Goal: Information Seeking & Learning: Check status

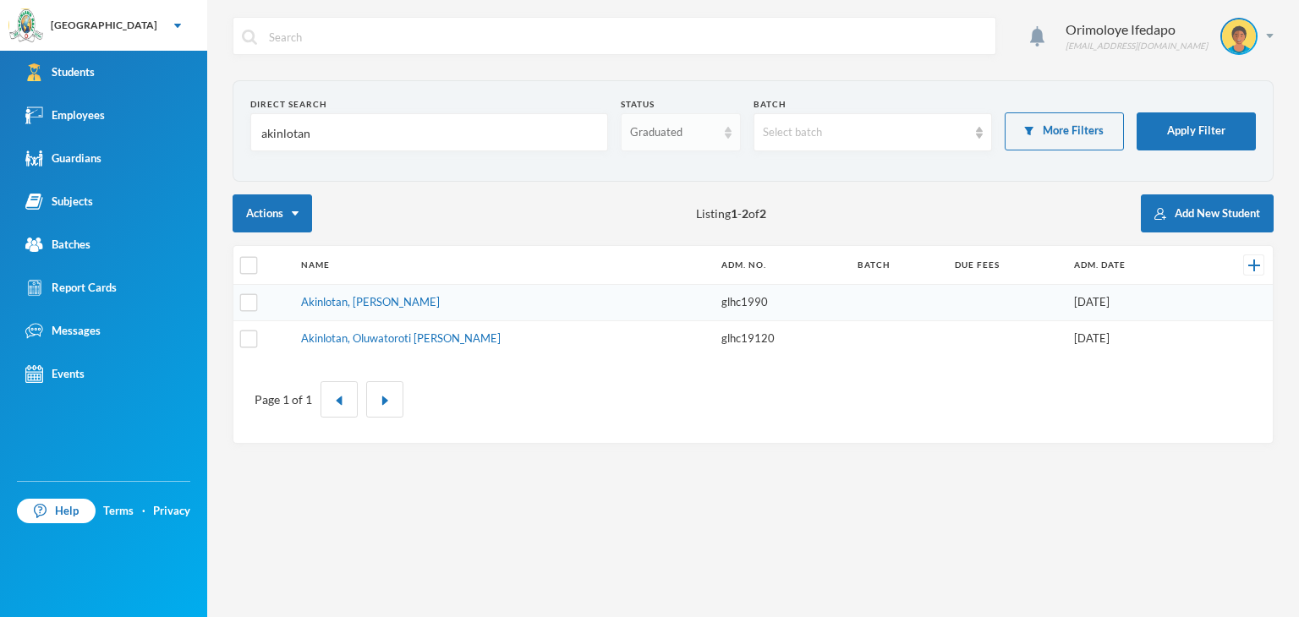
click at [657, 148] on div "Graduated" at bounding box center [680, 132] width 119 height 38
click at [667, 170] on span "Enrolled" at bounding box center [653, 170] width 45 height 14
click at [321, 136] on input "akinlotan" at bounding box center [429, 133] width 339 height 38
click at [325, 134] on input "akinlotan" at bounding box center [429, 133] width 339 height 38
click at [335, 141] on input "akinlotan" at bounding box center [429, 133] width 339 height 38
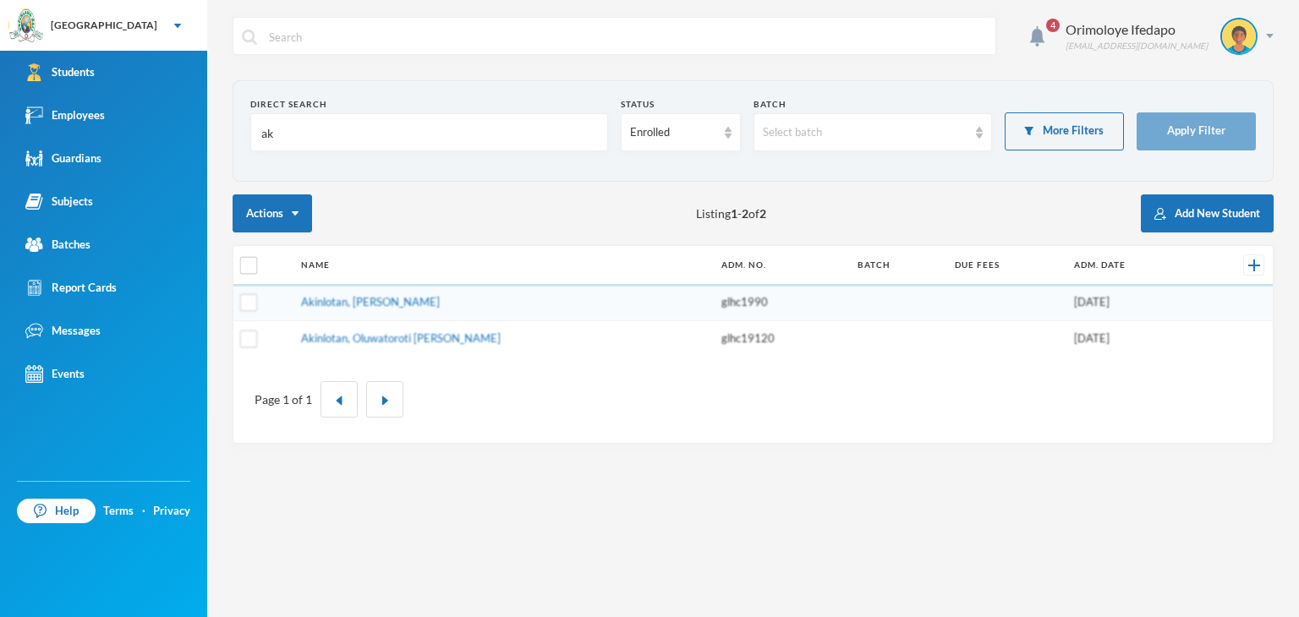
type input "a"
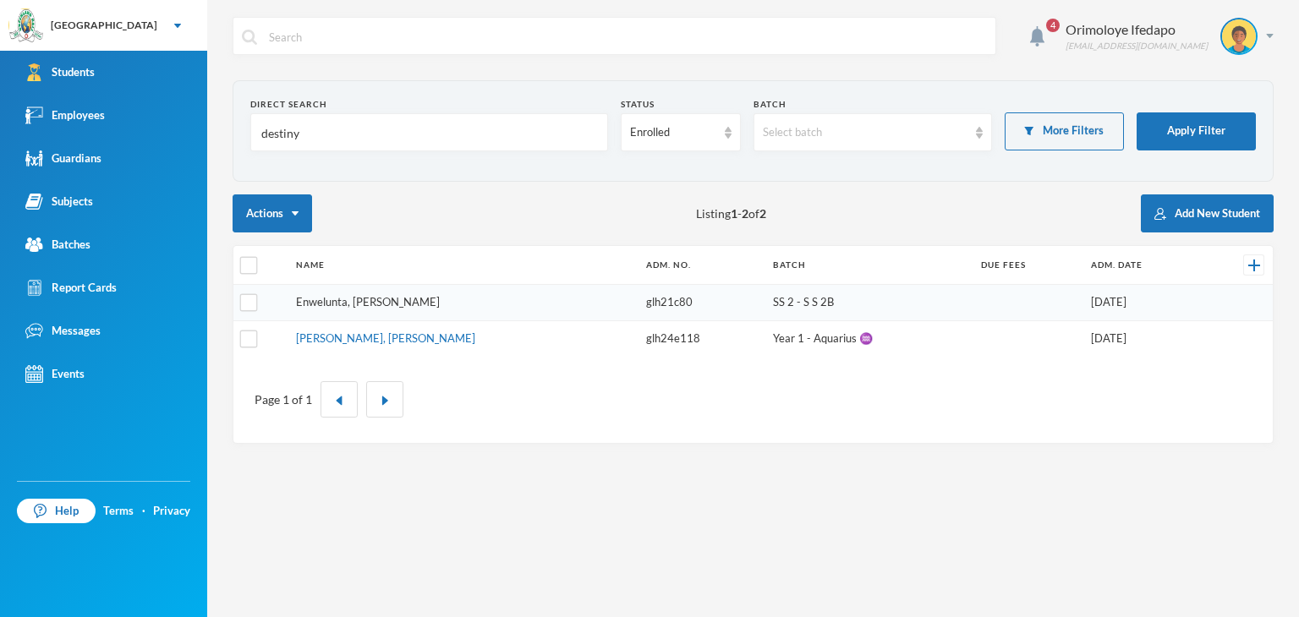
type input "destiny"
click at [339, 301] on link "Enwelunta, [PERSON_NAME]" at bounding box center [368, 302] width 144 height 14
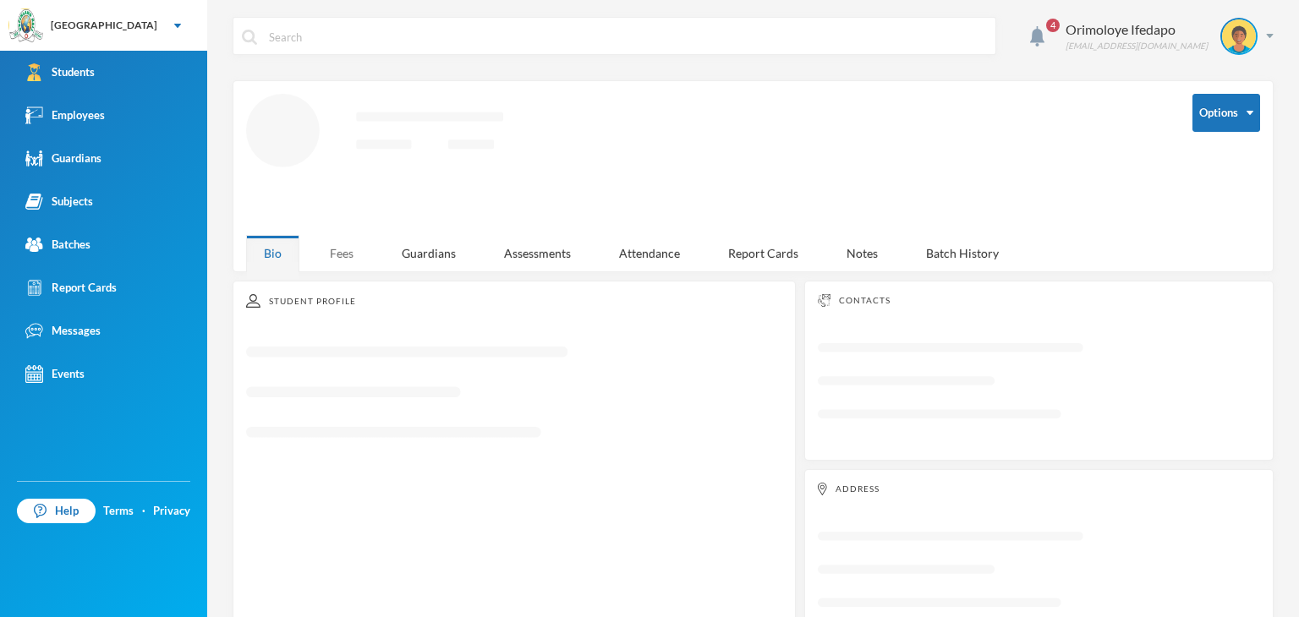
click at [337, 244] on div "Fees" at bounding box center [341, 253] width 59 height 36
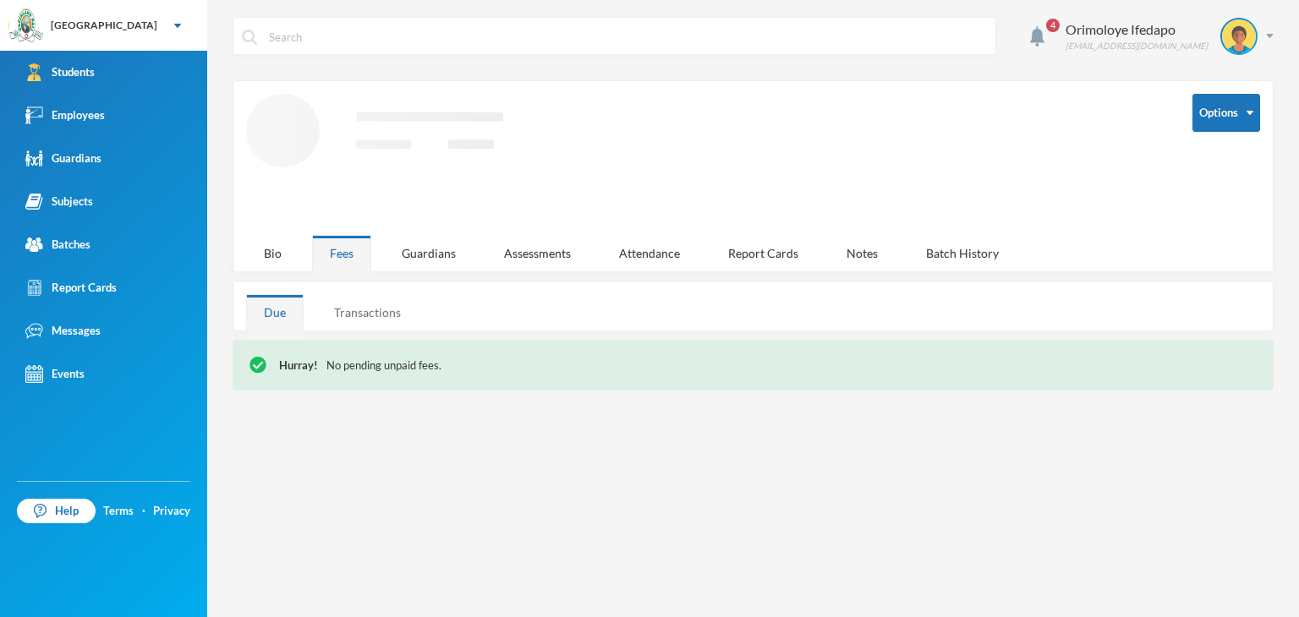
click at [364, 311] on div "Transactions" at bounding box center [367, 312] width 102 height 36
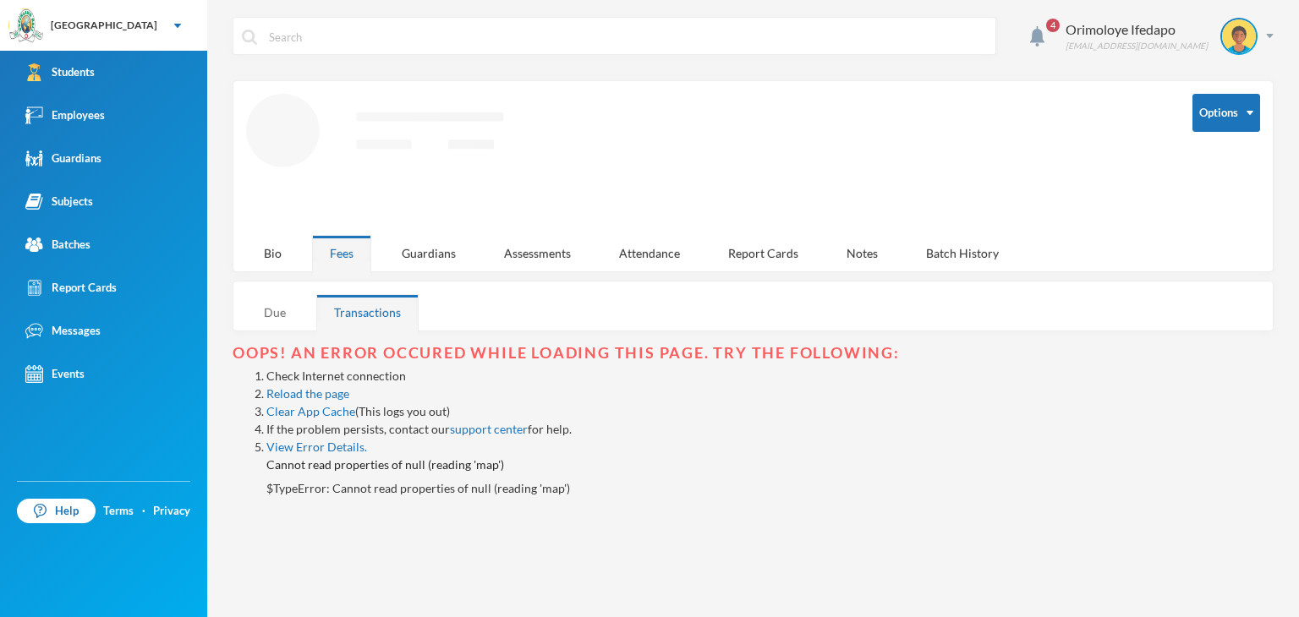
click at [273, 312] on div "Due" at bounding box center [275, 312] width 58 height 36
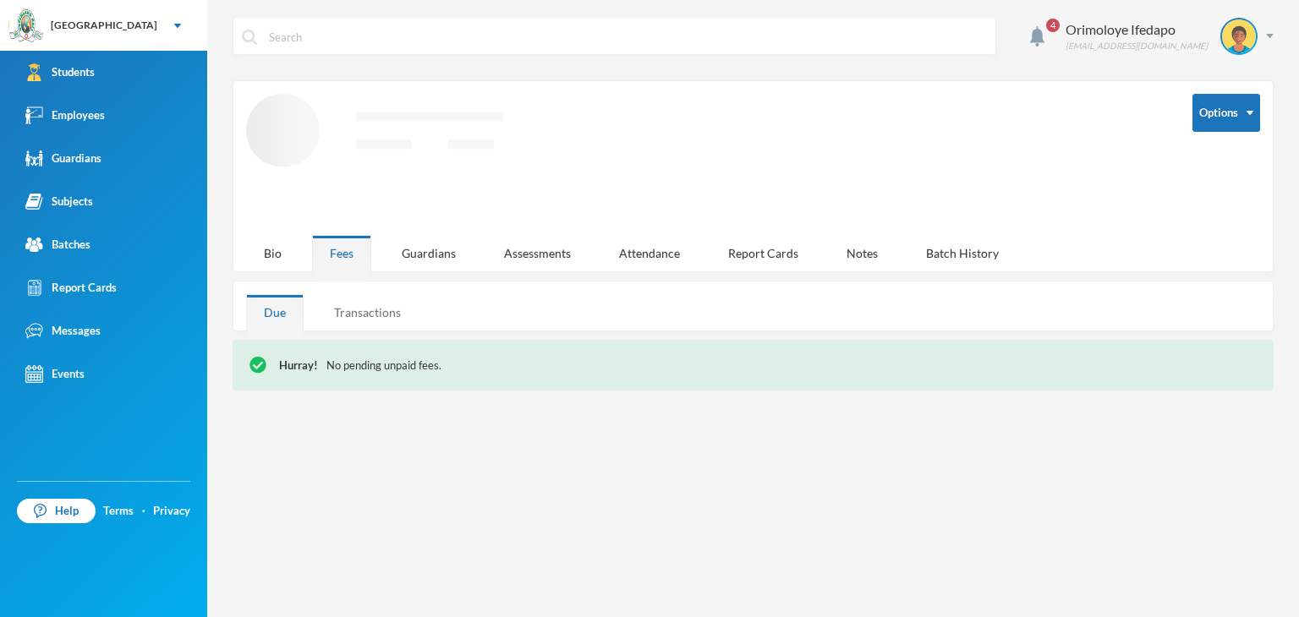
click at [371, 305] on div "Transactions" at bounding box center [367, 312] width 102 height 36
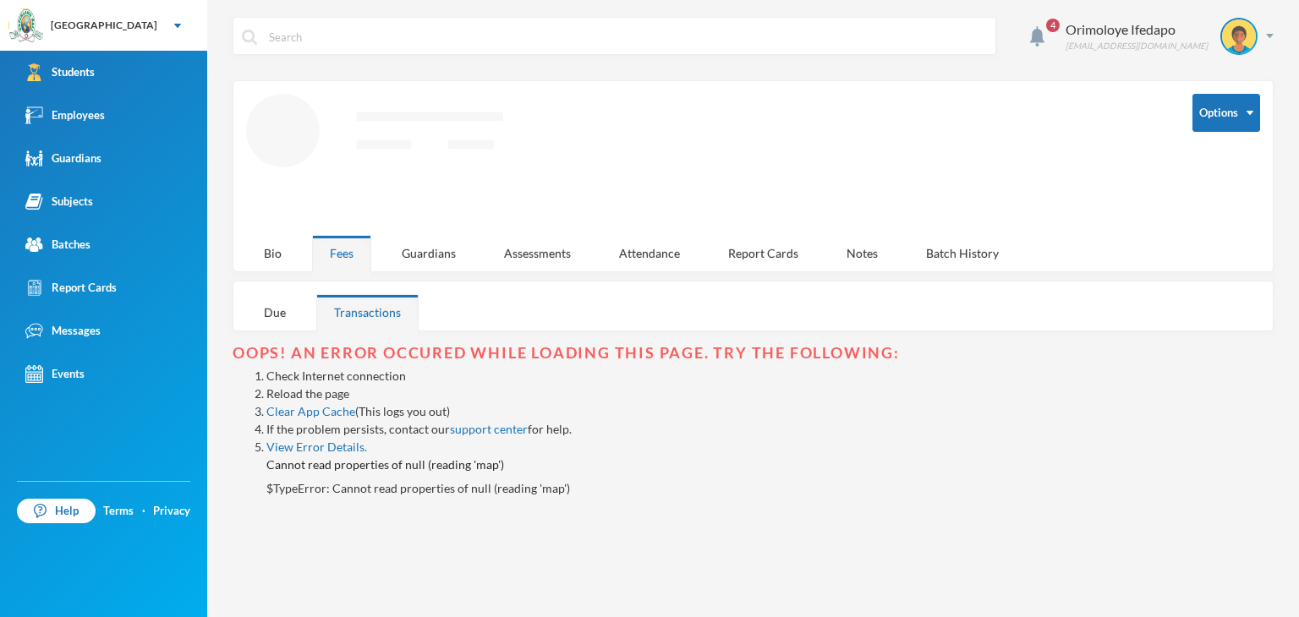
click at [318, 394] on link "Reload the page" at bounding box center [307, 393] width 83 height 14
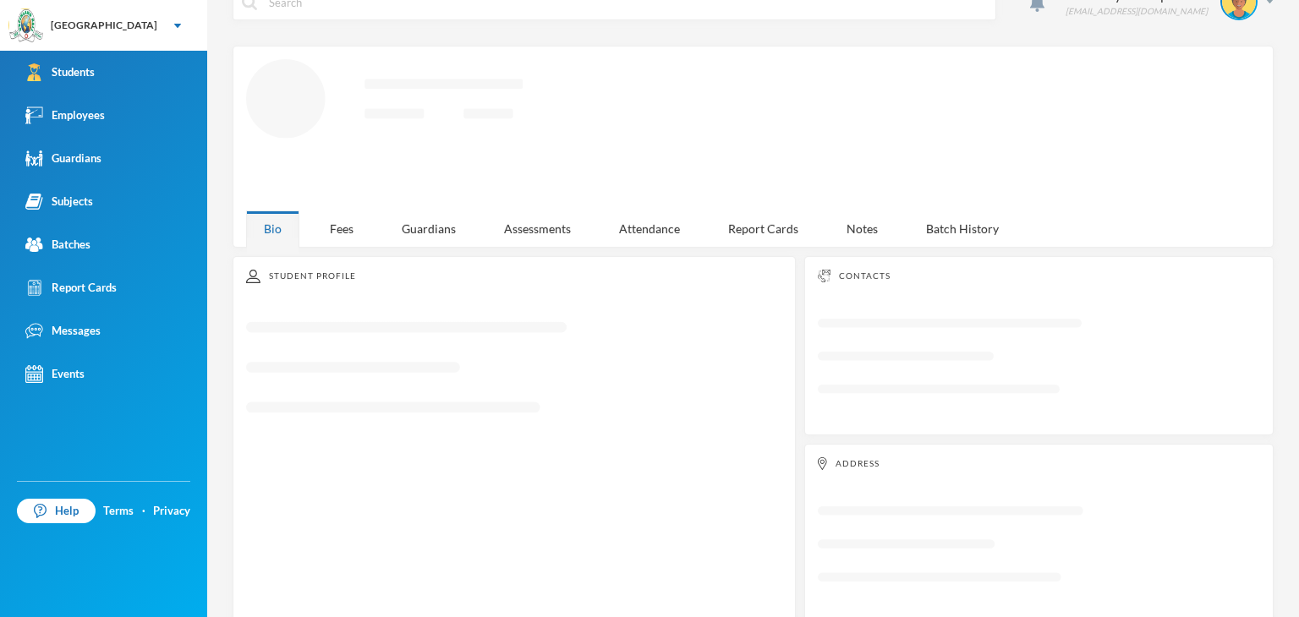
scroll to position [54, 0]
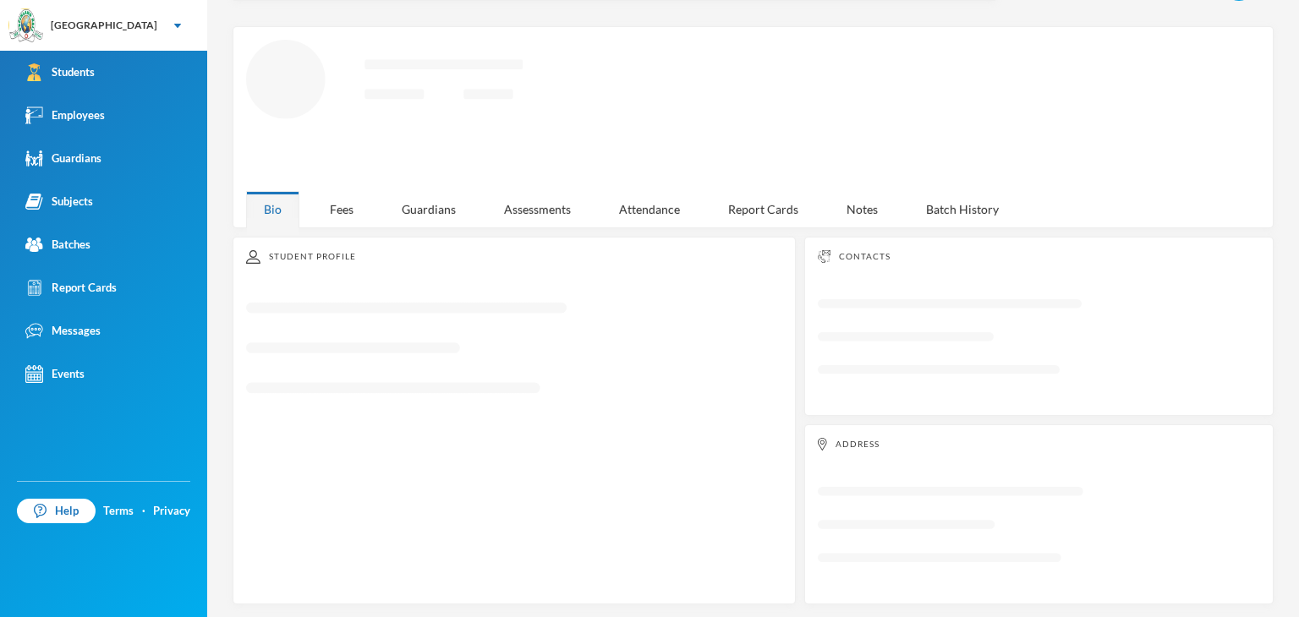
drag, startPoint x: 334, startPoint y: 211, endPoint x: 345, endPoint y: 217, distance: 12.5
click at [335, 211] on div "Fees" at bounding box center [341, 209] width 59 height 36
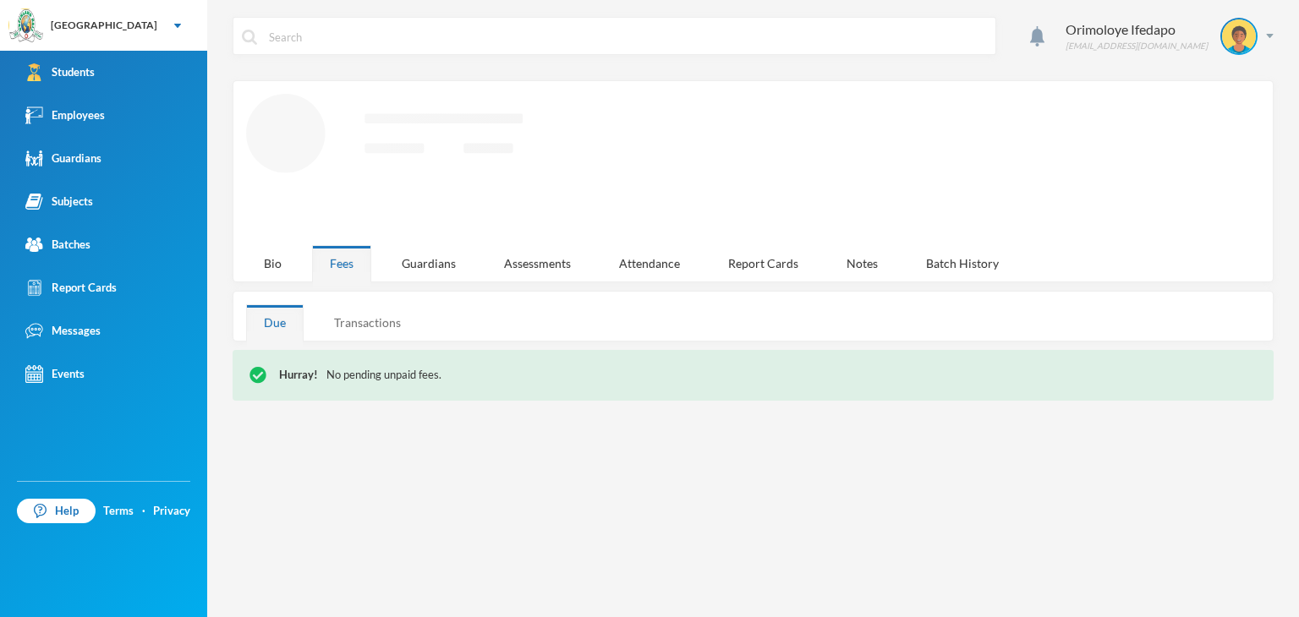
click at [376, 319] on div "Transactions" at bounding box center [367, 322] width 102 height 36
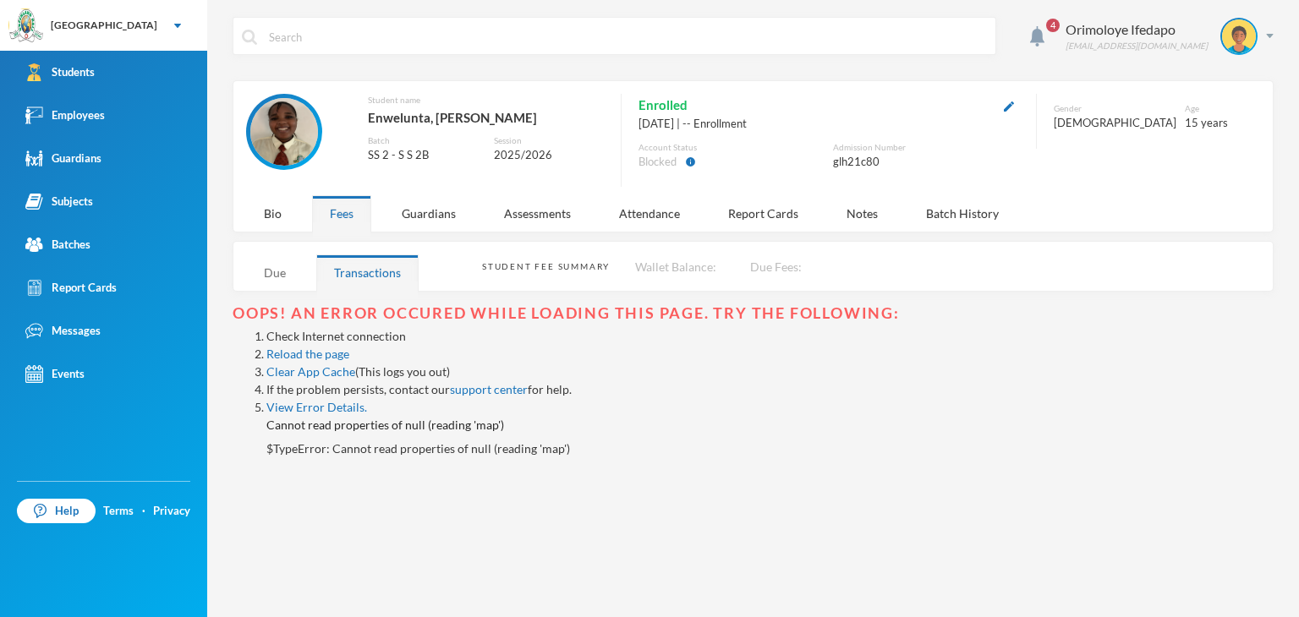
click at [274, 268] on div "Due" at bounding box center [275, 273] width 58 height 36
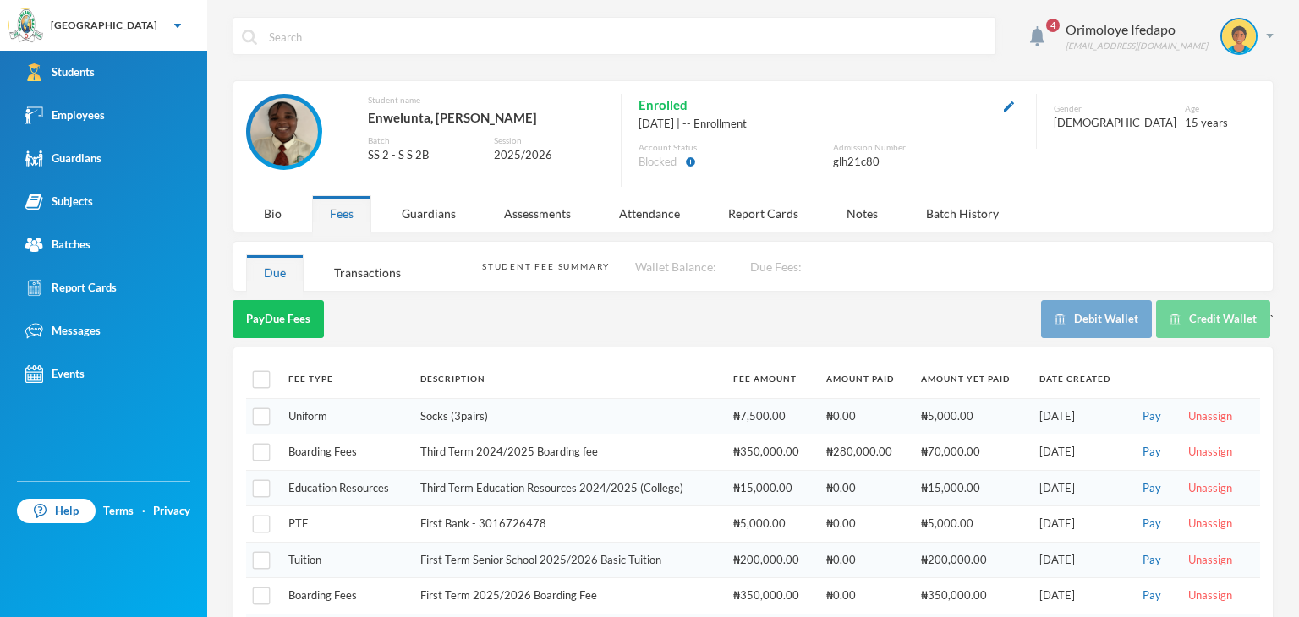
scroll to position [167, 0]
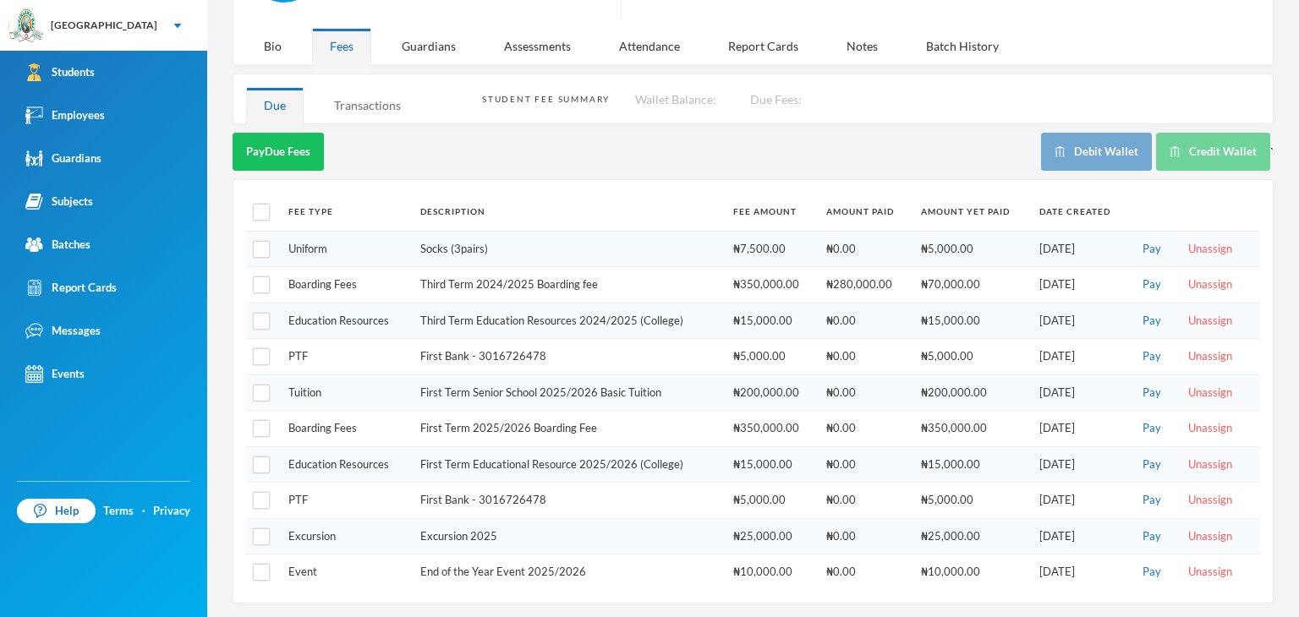
click at [359, 105] on div "Transactions" at bounding box center [367, 105] width 102 height 36
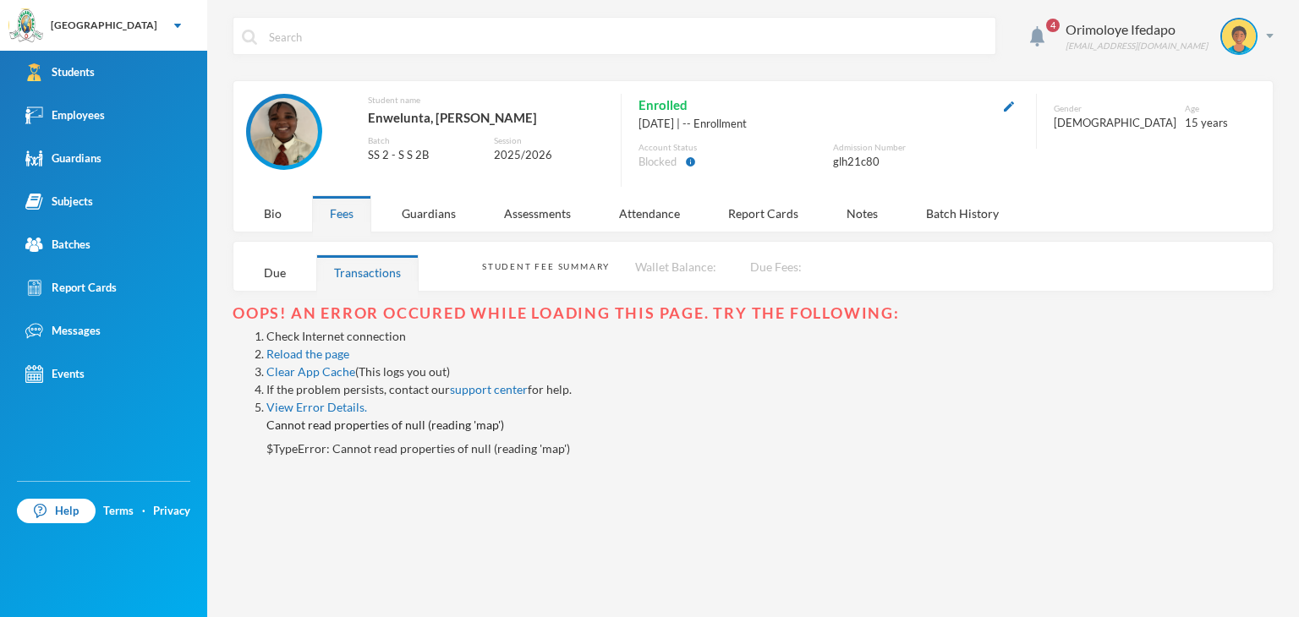
scroll to position [0, 0]
click at [325, 354] on link "Reload the page" at bounding box center [307, 354] width 83 height 14
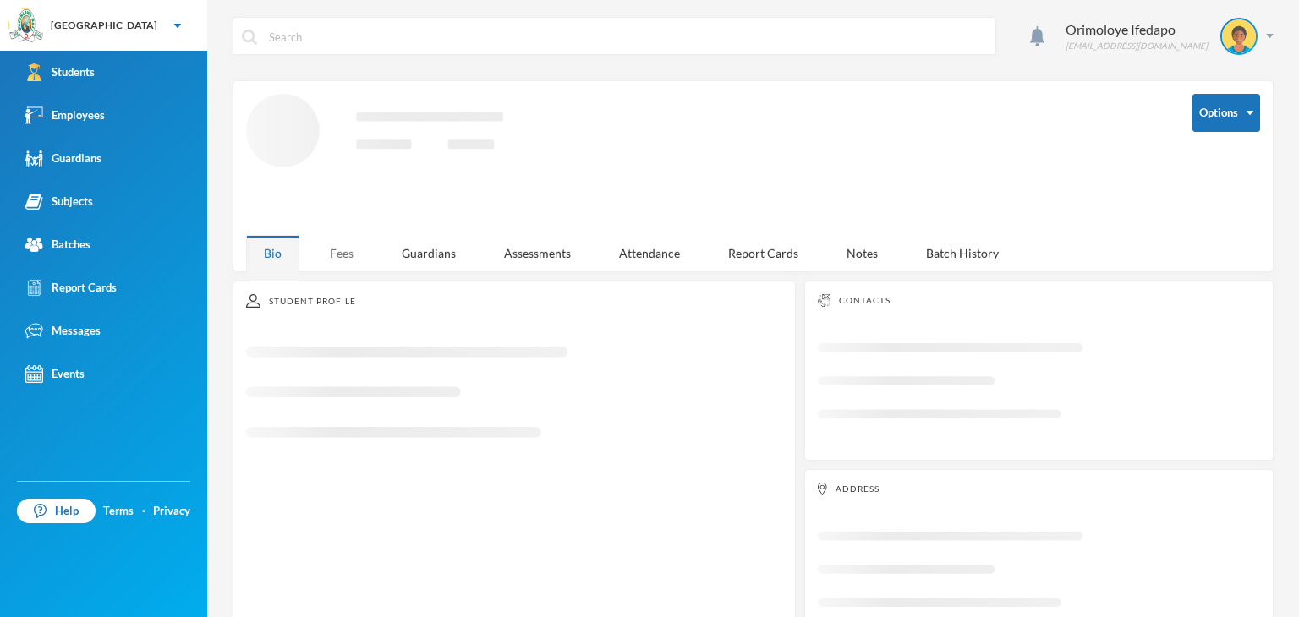
click at [332, 249] on div "Fees" at bounding box center [341, 253] width 59 height 36
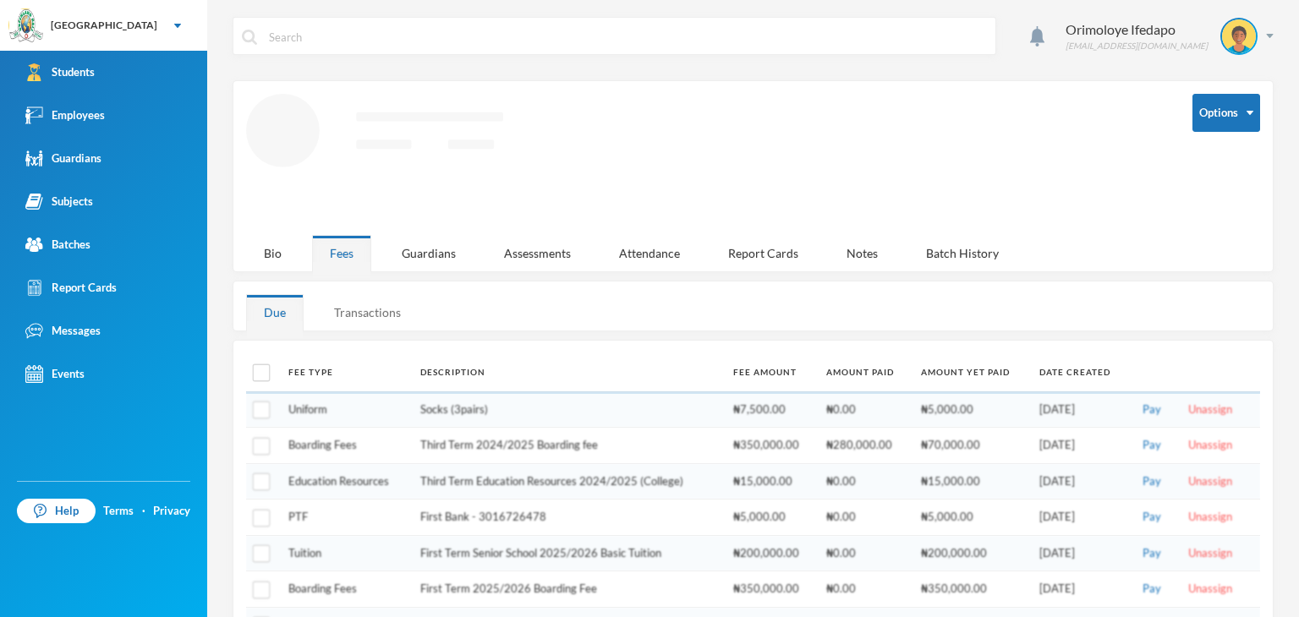
click at [359, 317] on div "Transactions" at bounding box center [367, 312] width 102 height 36
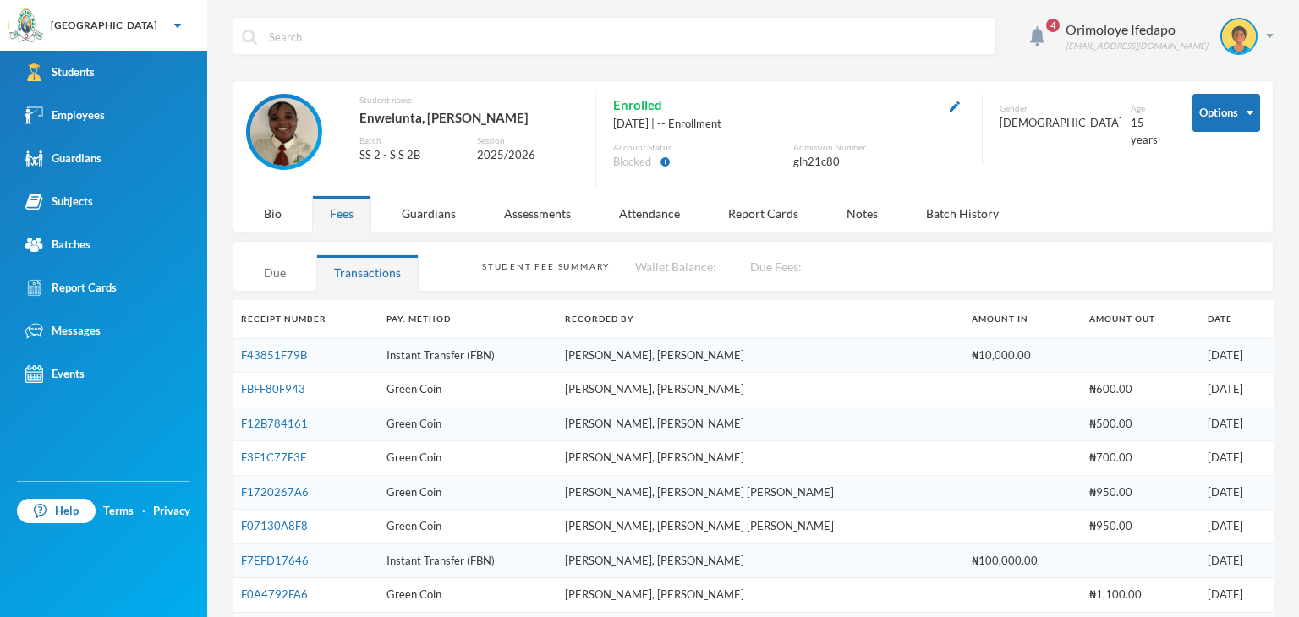
click at [279, 284] on div "Due" at bounding box center [275, 273] width 58 height 36
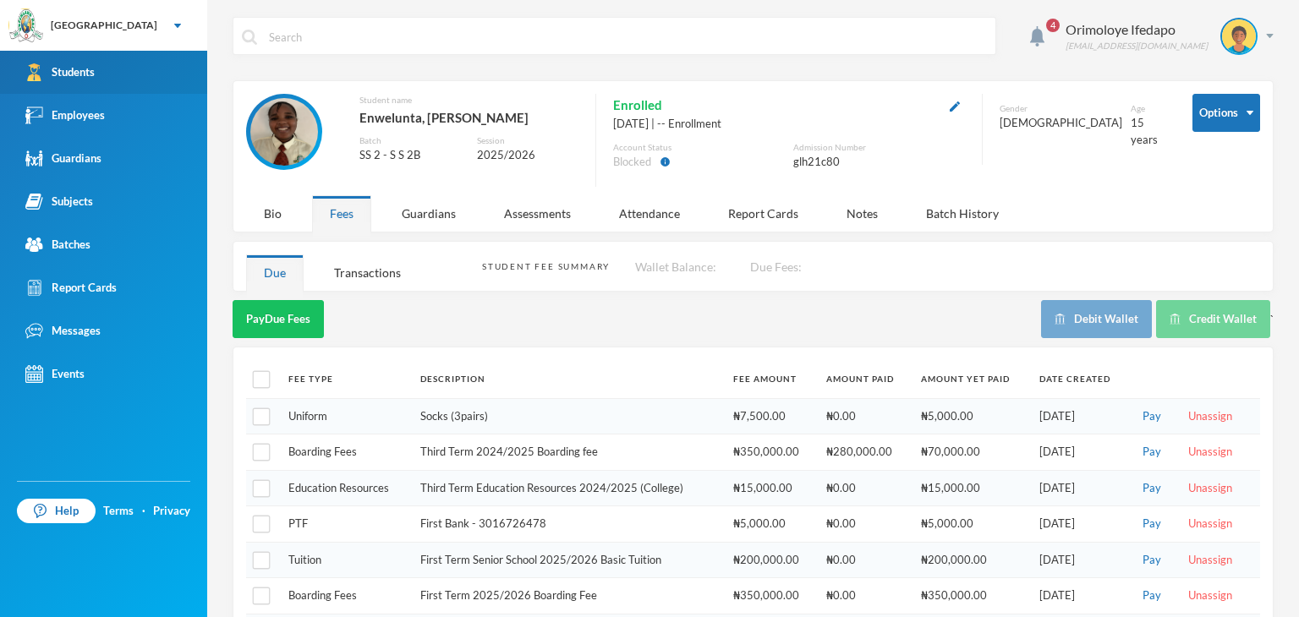
click at [67, 70] on div "Students" at bounding box center [59, 72] width 69 height 18
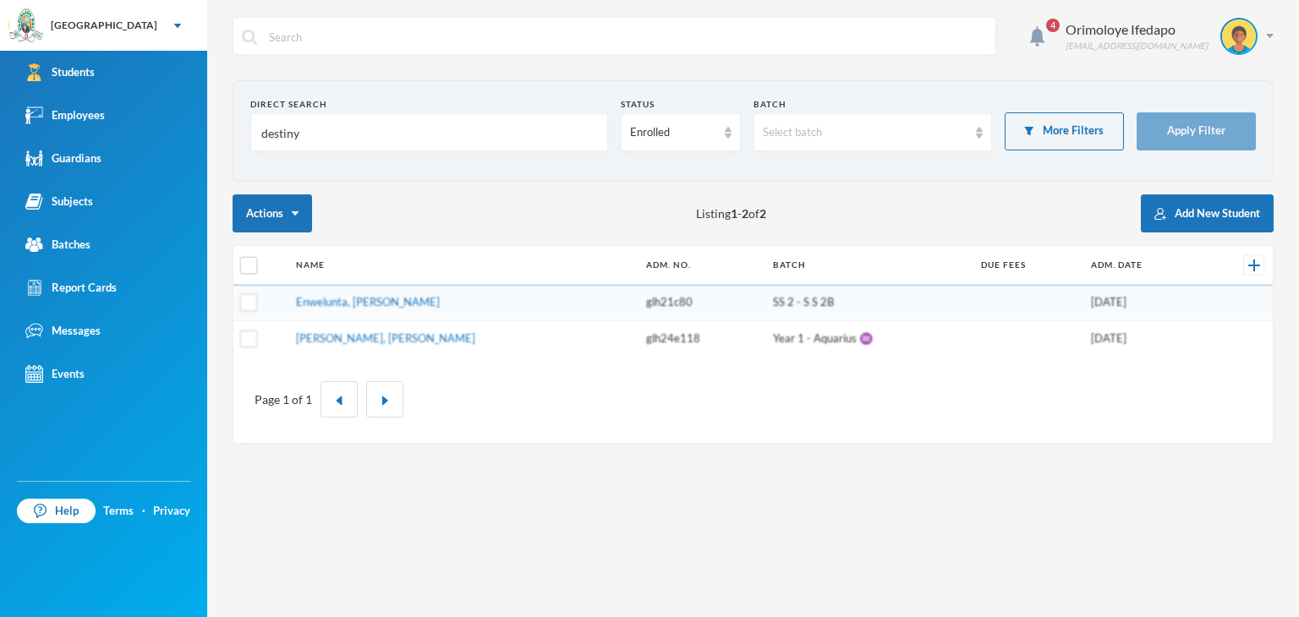
click at [304, 135] on input "destiny" at bounding box center [429, 133] width 339 height 38
click at [305, 134] on input "destiny" at bounding box center [429, 133] width 339 height 38
type input "d"
type input "destiny"
click at [364, 306] on link "Enwelunta, [PERSON_NAME]" at bounding box center [368, 302] width 144 height 14
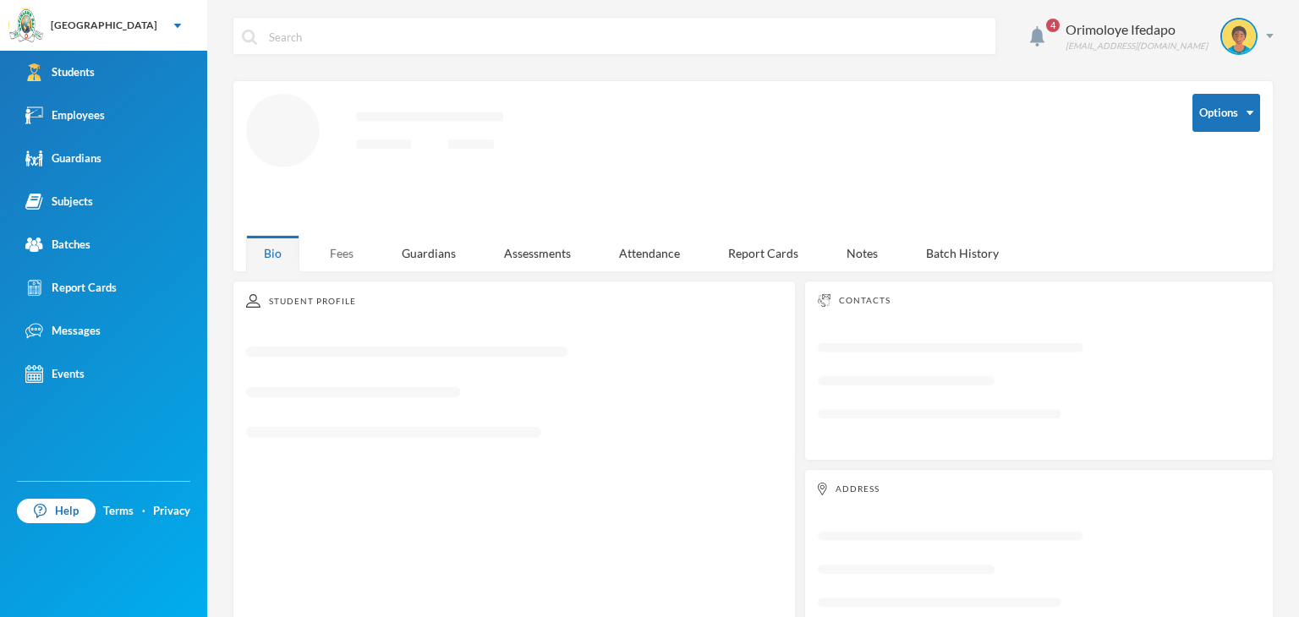
click at [345, 253] on div "Fees" at bounding box center [341, 253] width 59 height 36
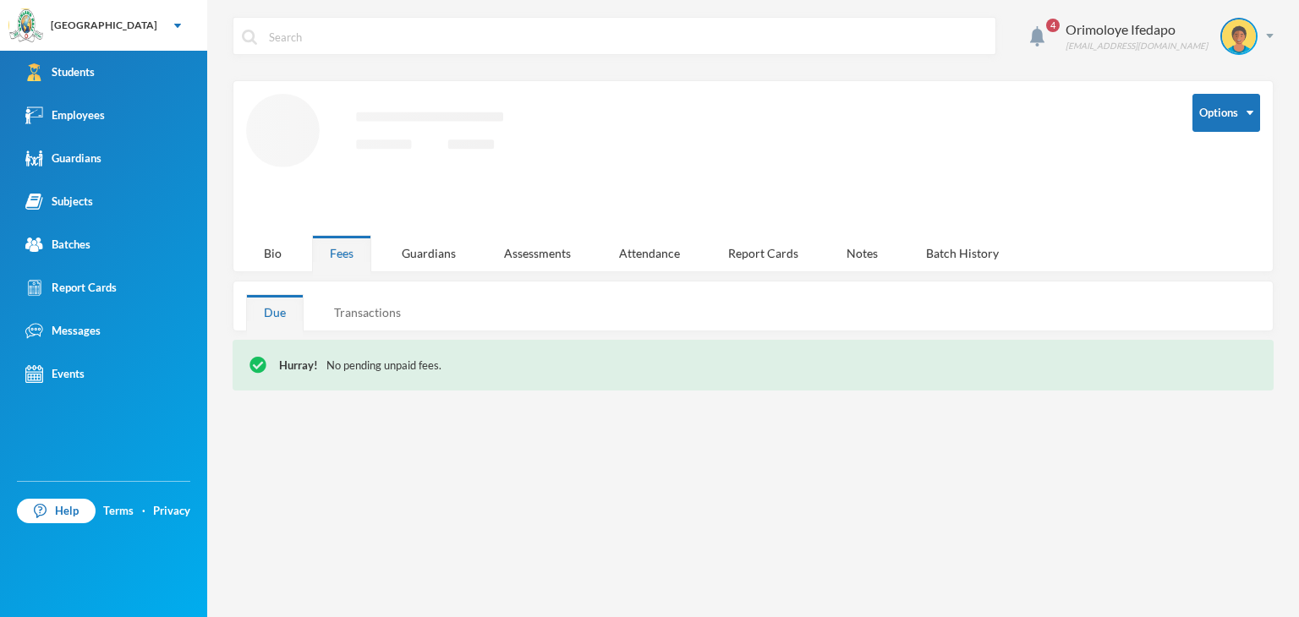
click at [379, 315] on div "Transactions" at bounding box center [367, 312] width 102 height 36
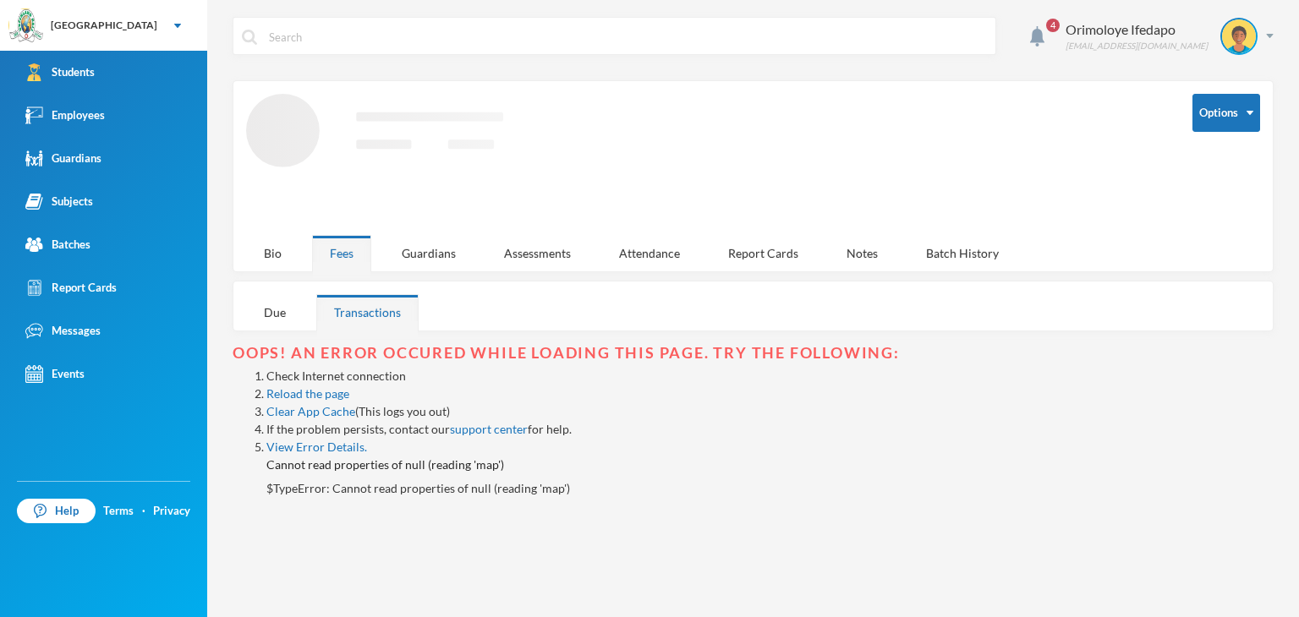
drag, startPoint x: 328, startPoint y: 392, endPoint x: 299, endPoint y: 320, distance: 77.7
click at [328, 420] on li "If the problem persists, contact our support center for help." at bounding box center [769, 429] width 1007 height 18
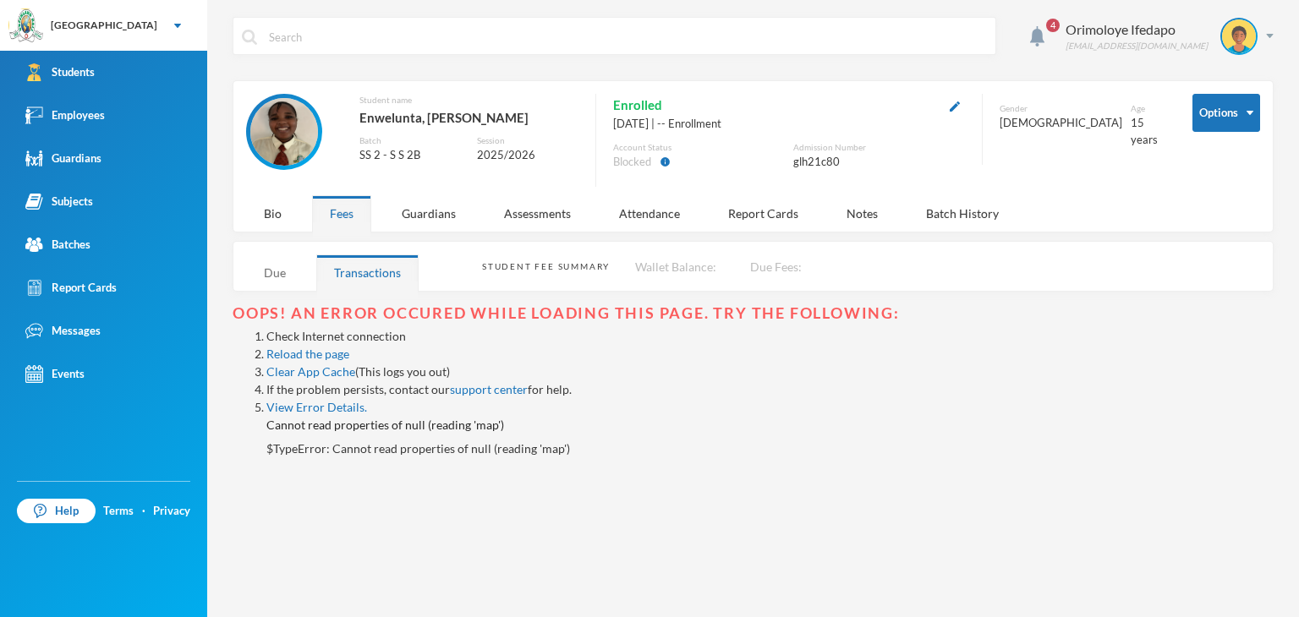
click at [277, 269] on div "Due" at bounding box center [275, 273] width 58 height 36
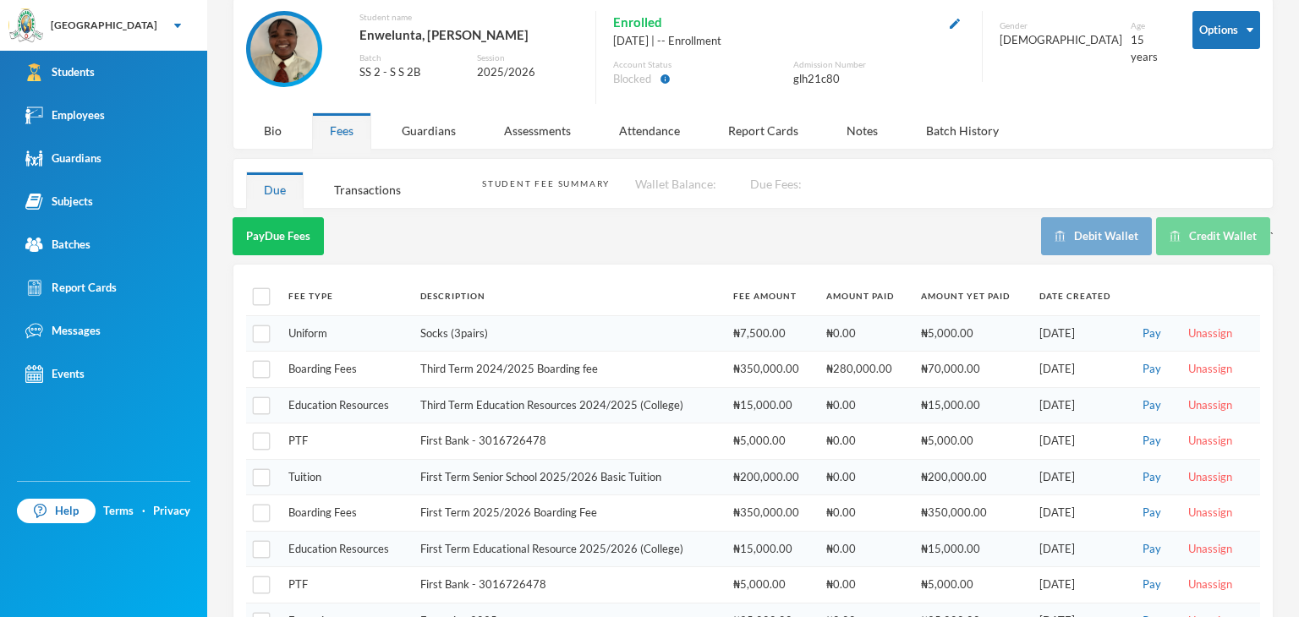
scroll to position [167, 0]
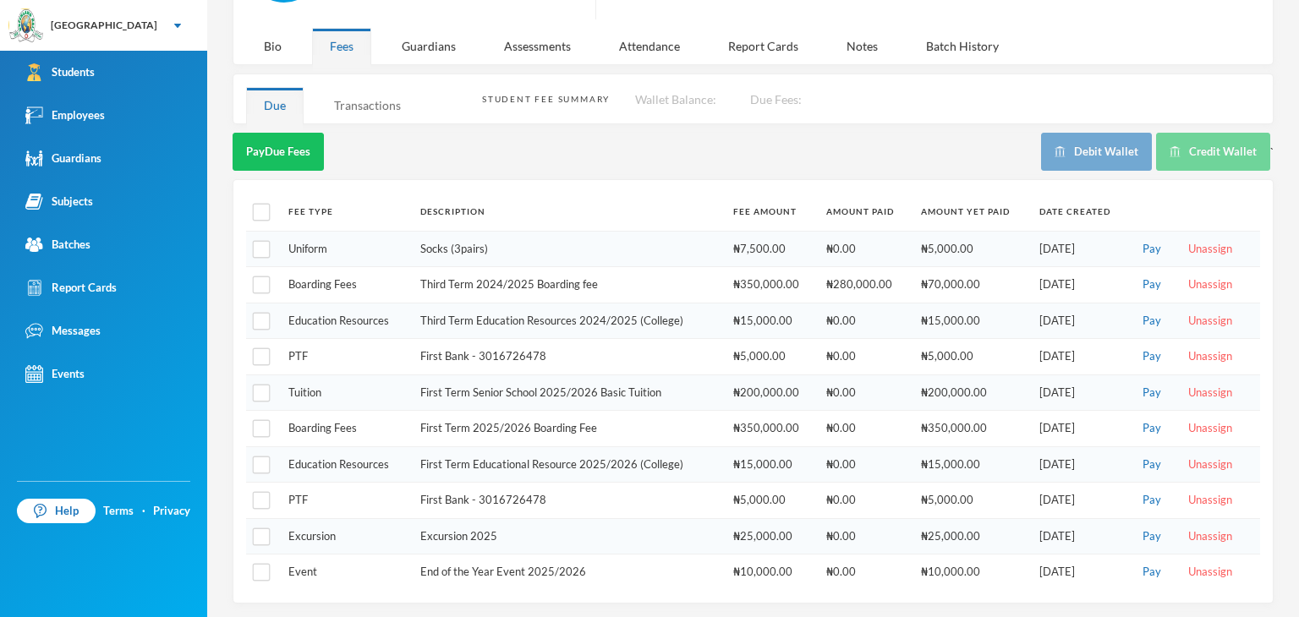
click at [373, 104] on div "Transactions" at bounding box center [367, 105] width 102 height 36
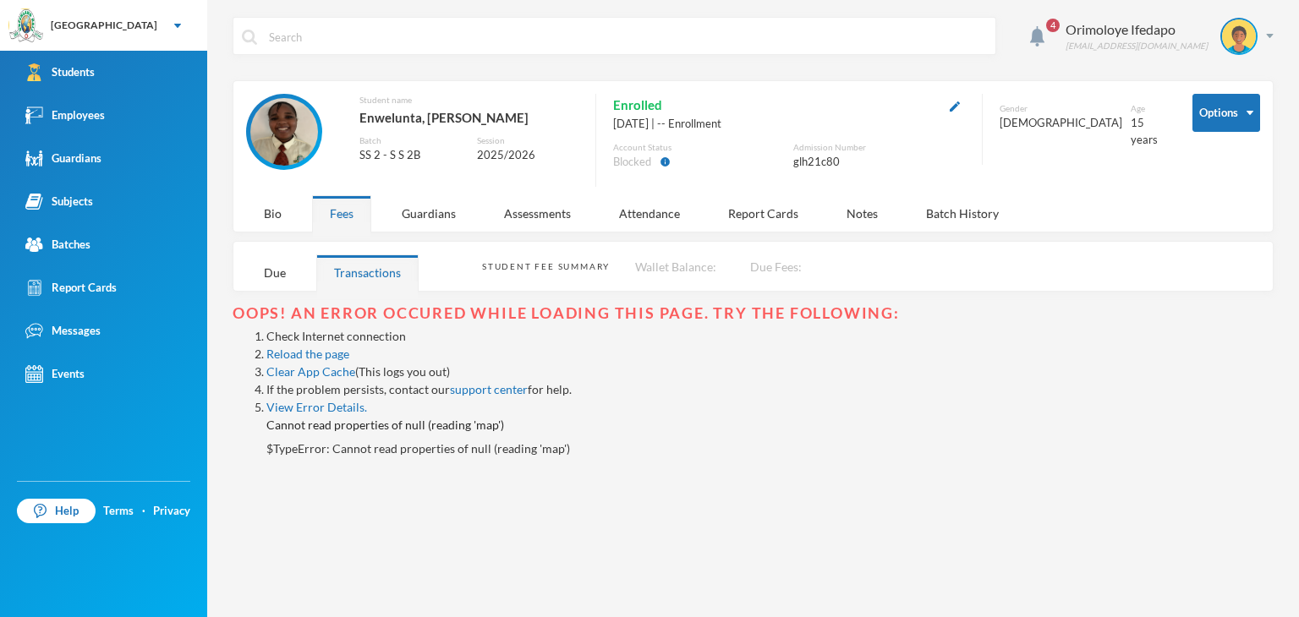
scroll to position [0, 0]
click at [315, 354] on link "Reload the page" at bounding box center [307, 354] width 83 height 14
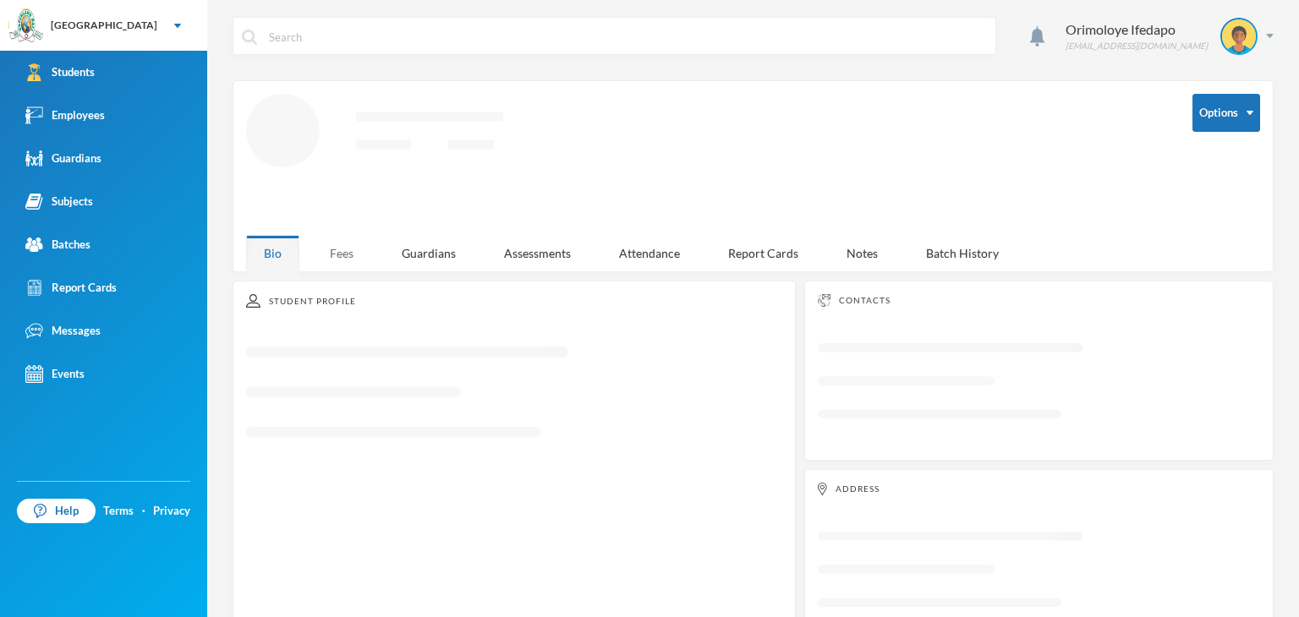
click at [334, 258] on div "Fees" at bounding box center [341, 253] width 59 height 36
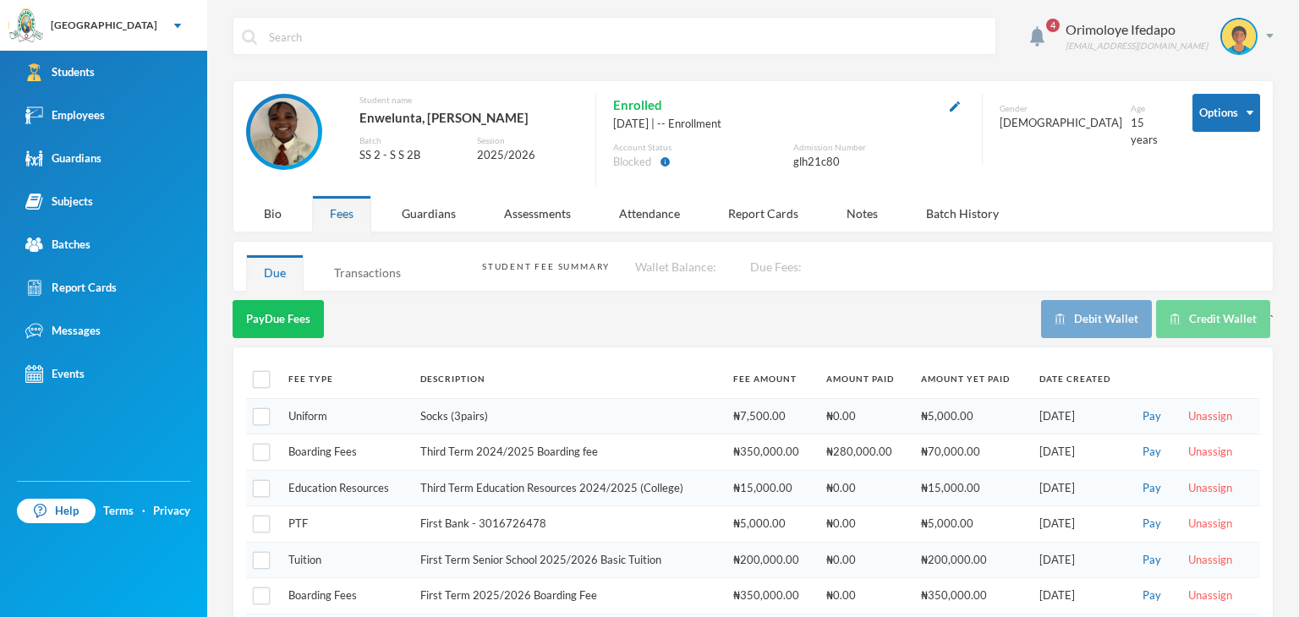
click at [387, 275] on div "Transactions" at bounding box center [367, 273] width 102 height 36
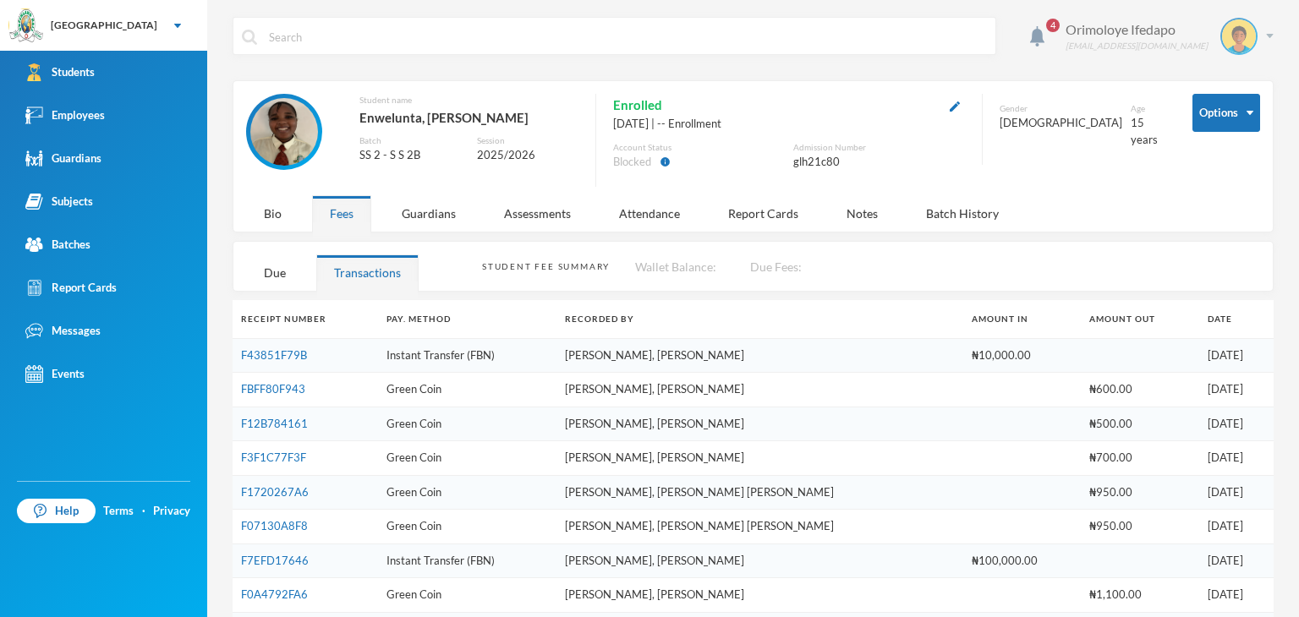
click at [1257, 32] on div "Orimoloye Ifedapo [EMAIL_ADDRESS][DOMAIN_NAME]" at bounding box center [1163, 36] width 221 height 37
click at [1238, 128] on button "Logout" at bounding box center [1214, 123] width 76 height 25
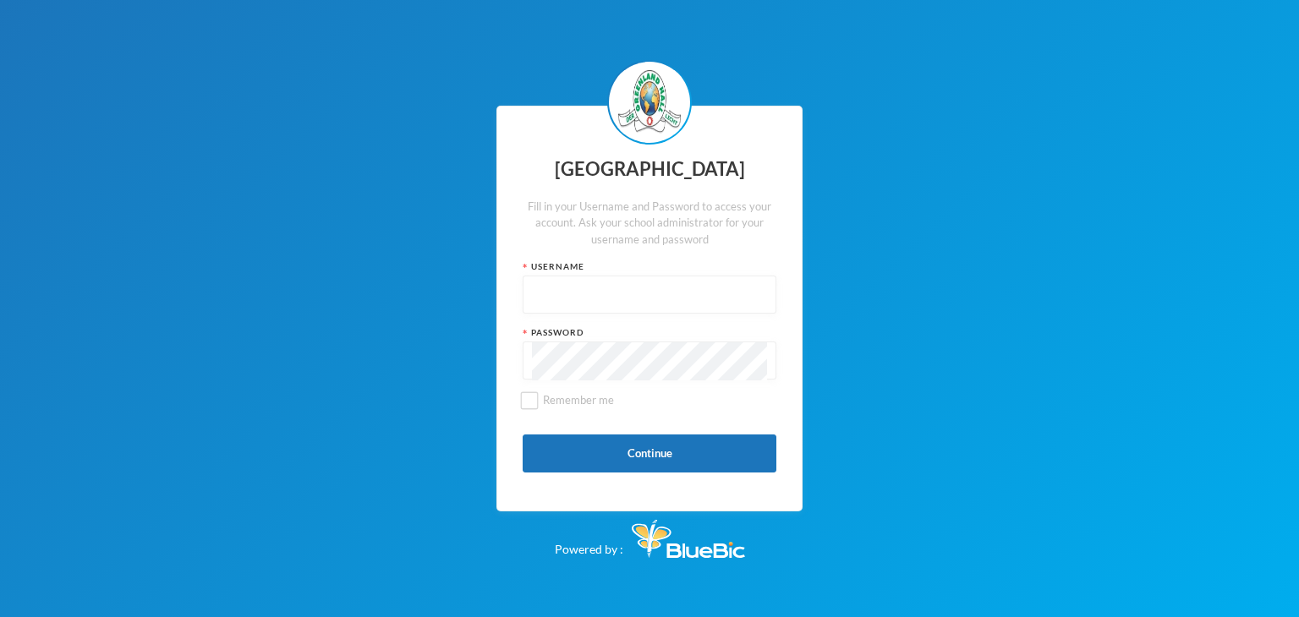
type input "glhc21"
